Goal: Task Accomplishment & Management: Manage account settings

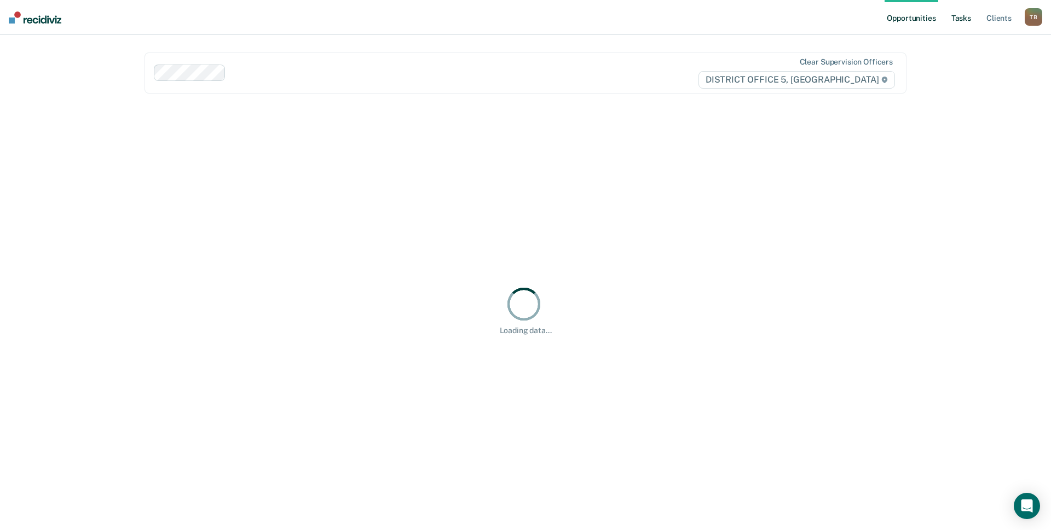
click at [961, 19] on link "Tasks" at bounding box center [961, 17] width 24 height 35
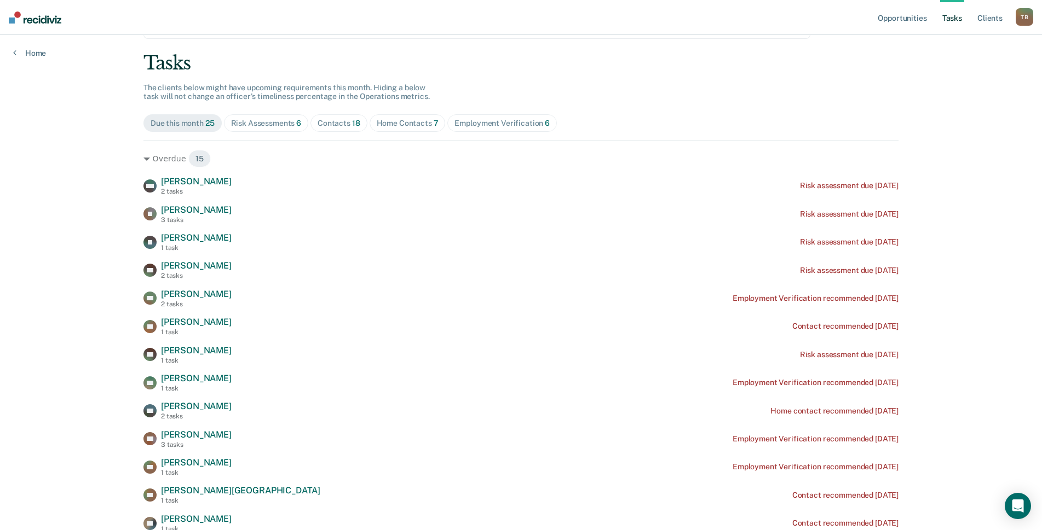
scroll to position [109, 0]
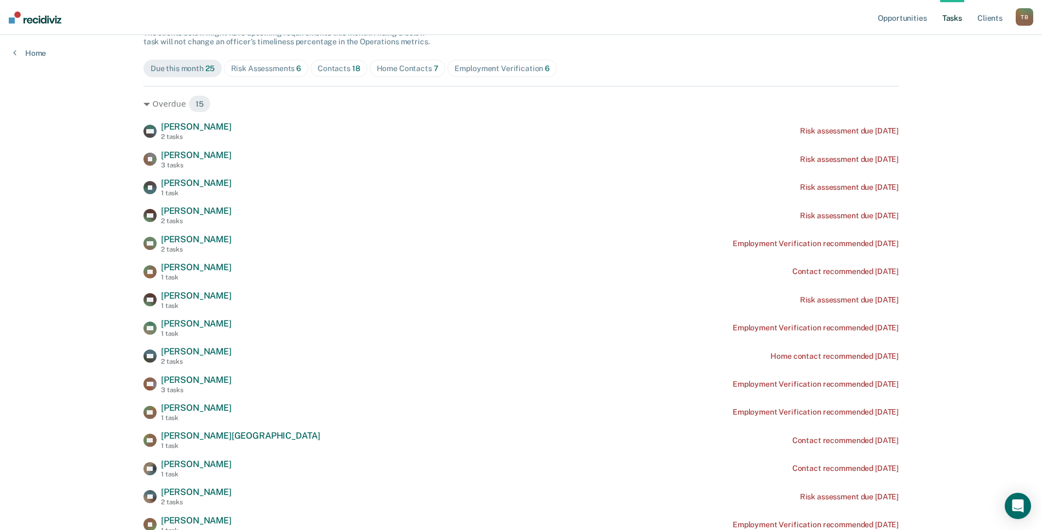
click at [282, 73] on div "Risk Assessments 6" at bounding box center [266, 68] width 71 height 9
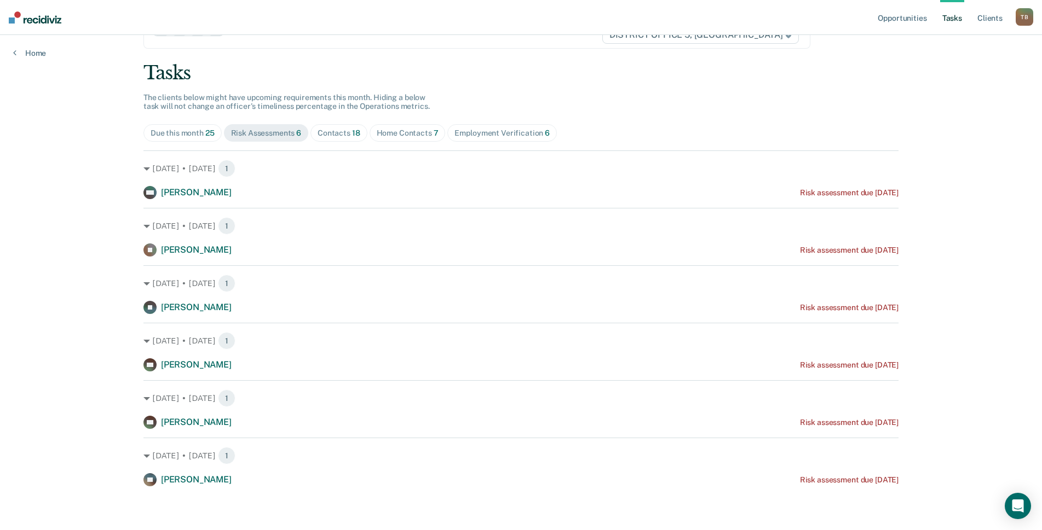
scroll to position [45, 0]
click at [192, 134] on div "Due this month 25" at bounding box center [183, 133] width 64 height 9
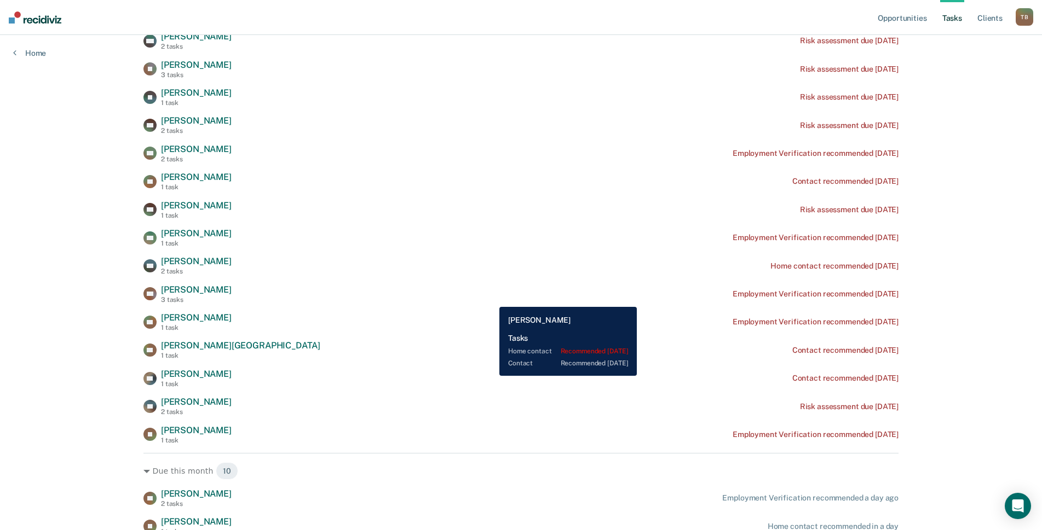
scroll to position [219, 0]
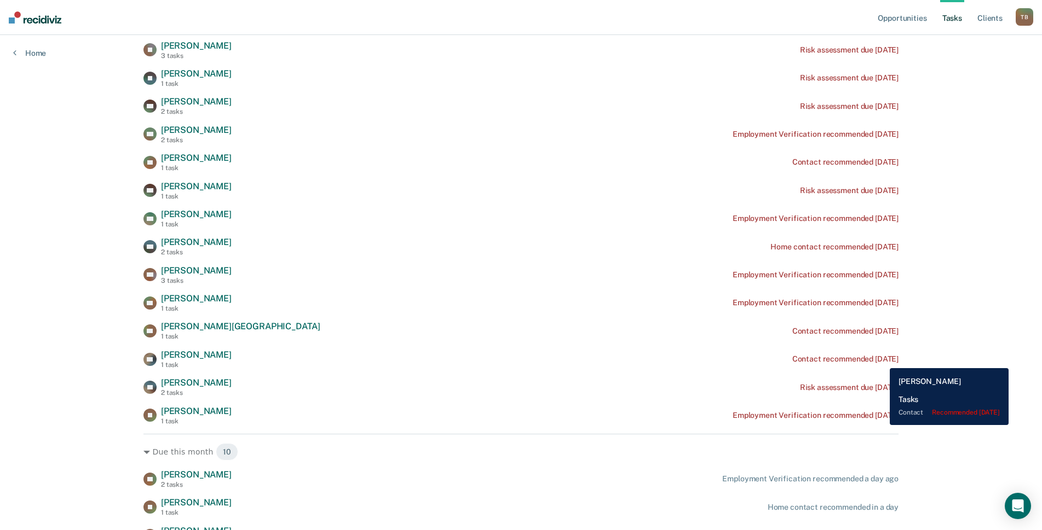
click at [881, 360] on div "Contact recommended [DATE]" at bounding box center [845, 359] width 106 height 9
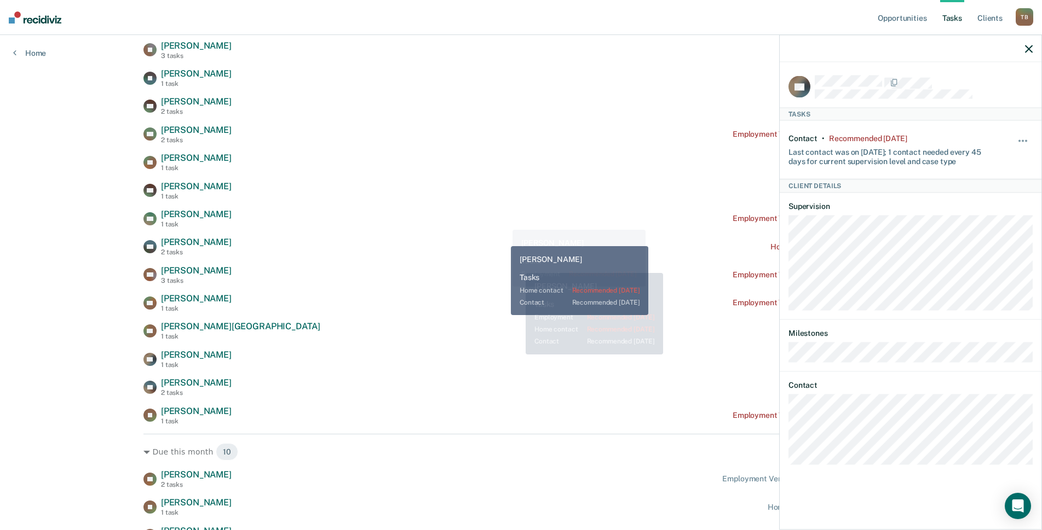
click at [522, 177] on div "QM [PERSON_NAME] 2 tasks Risk assessment due [DATE] LT [PERSON_NAME] 3 tasks Ri…" at bounding box center [520, 218] width 755 height 413
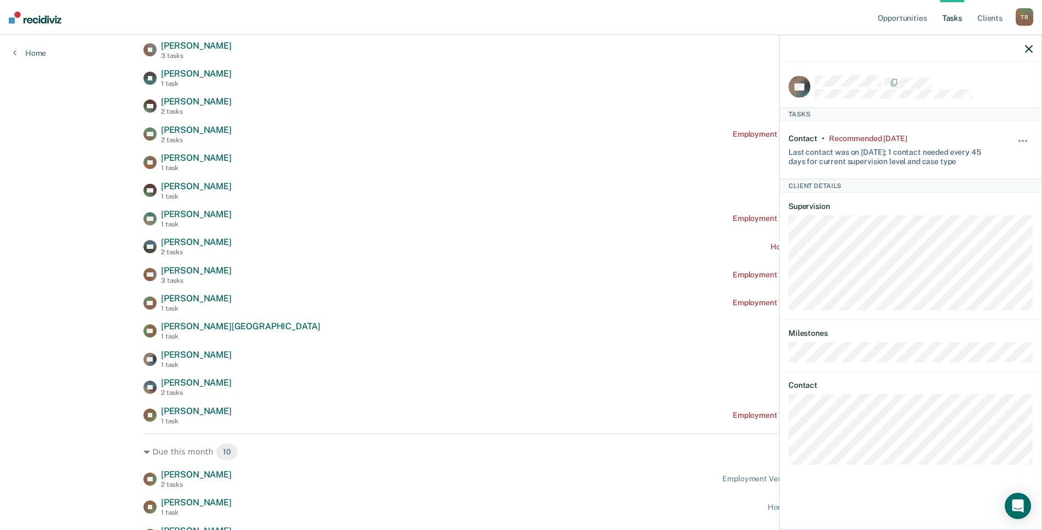
click at [1028, 49] on icon "button" at bounding box center [1029, 49] width 8 height 8
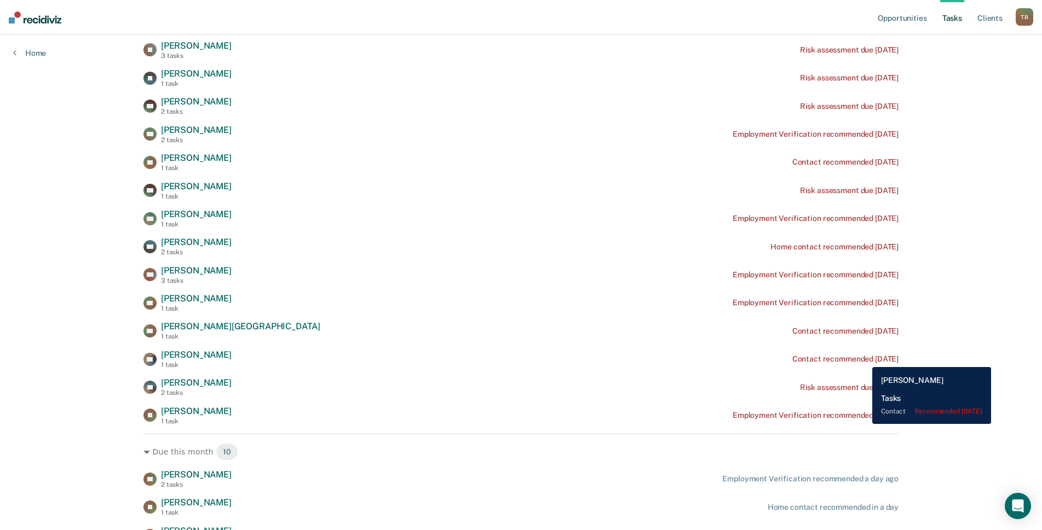
click at [864, 359] on div "Contact recommended [DATE]" at bounding box center [845, 359] width 106 height 9
